Goal: Navigation & Orientation: Go to known website

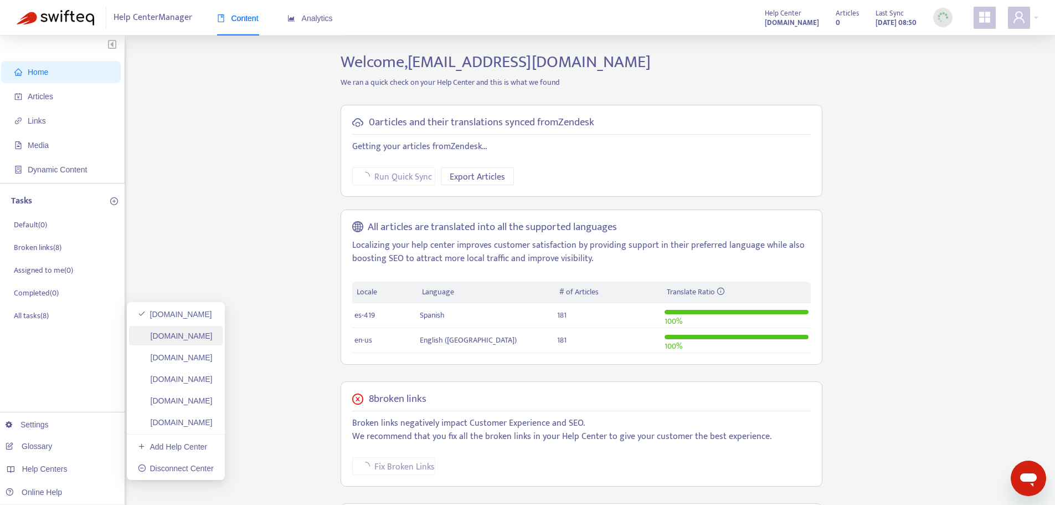
click at [175, 339] on link "[DOMAIN_NAME]" at bounding box center [175, 335] width 75 height 9
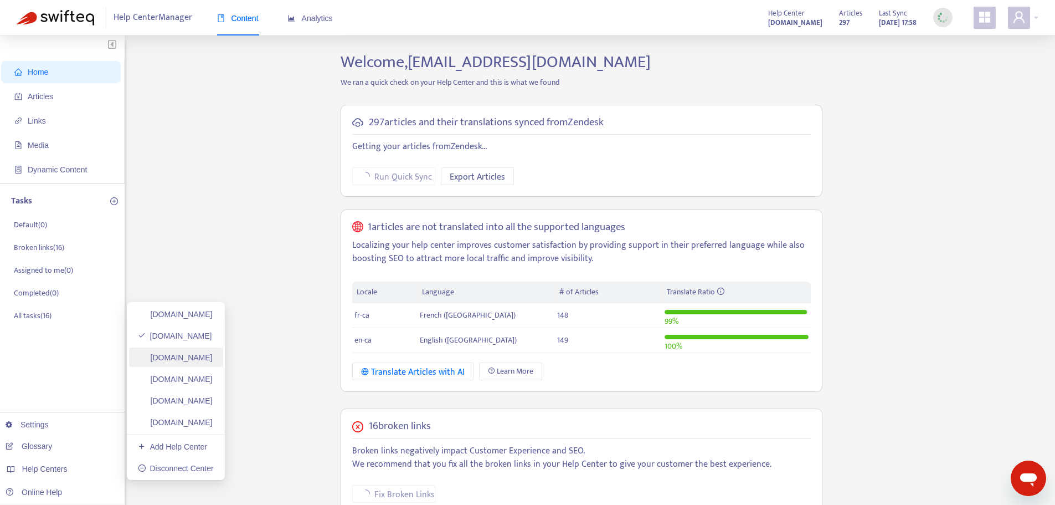
click at [184, 356] on link "[DOMAIN_NAME]" at bounding box center [175, 357] width 75 height 9
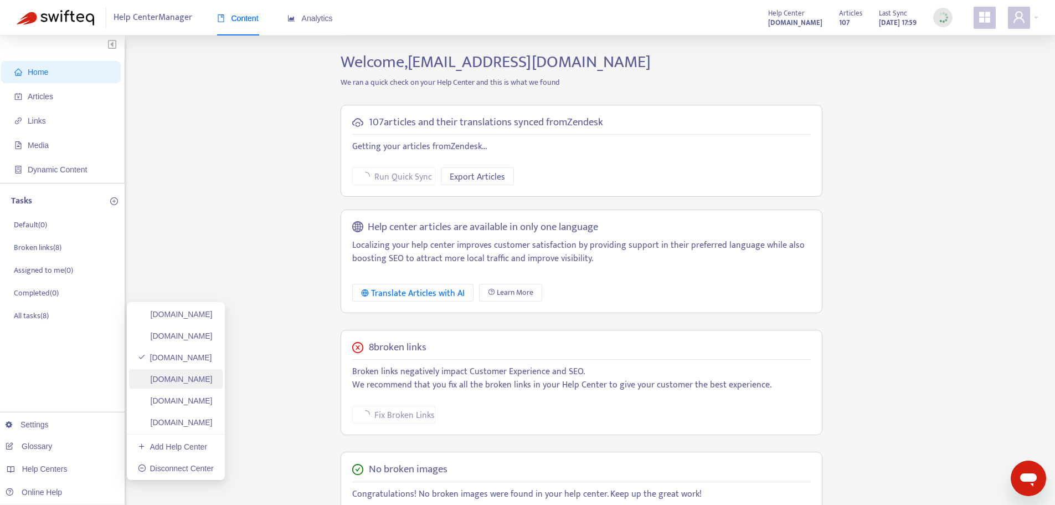
click at [184, 383] on link "[DOMAIN_NAME]" at bounding box center [175, 379] width 75 height 9
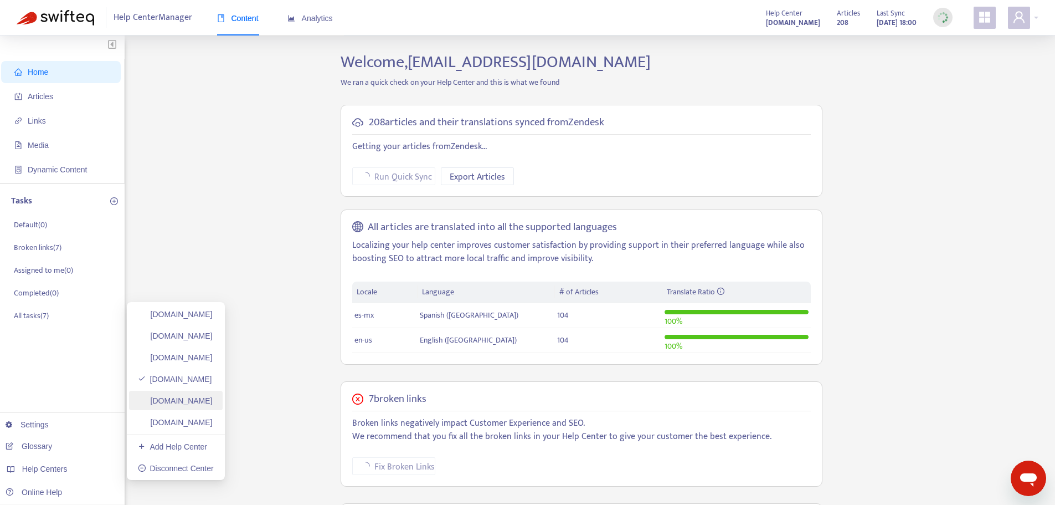
click at [213, 398] on link "[DOMAIN_NAME]" at bounding box center [175, 400] width 75 height 9
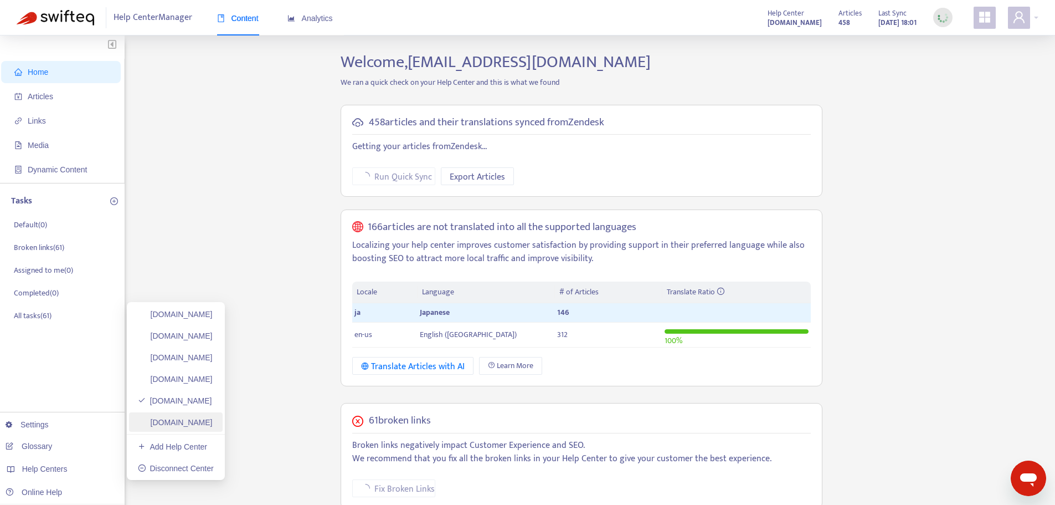
click at [172, 424] on link "[DOMAIN_NAME]" at bounding box center [175, 422] width 75 height 9
click at [199, 312] on link "[DOMAIN_NAME]" at bounding box center [175, 314] width 75 height 9
